Goal: Find specific page/section: Find specific page/section

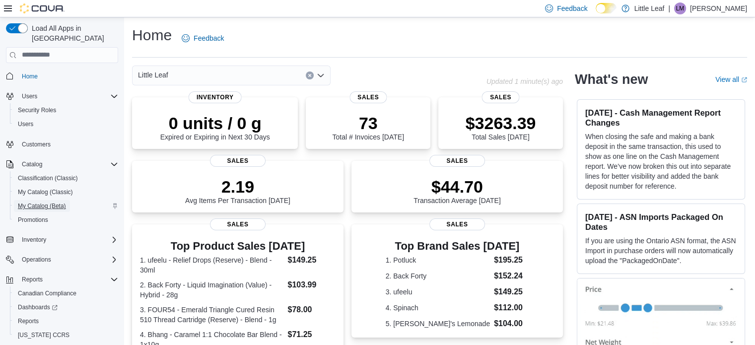
click at [51, 202] on span "My Catalog (Beta)" at bounding box center [42, 206] width 48 height 8
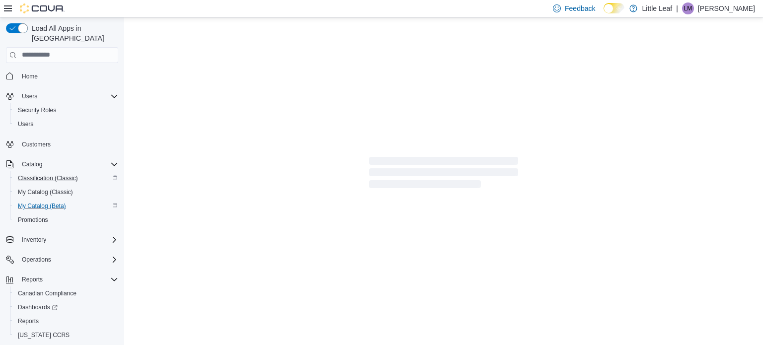
select select "**********"
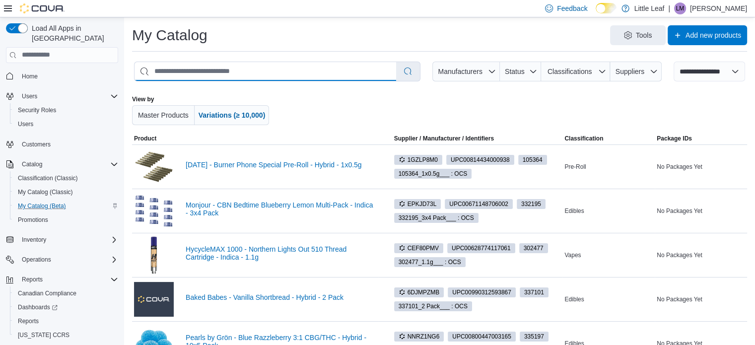
click at [194, 75] on input "search" at bounding box center [266, 71] width 262 height 19
